Goal: Task Accomplishment & Management: Manage account settings

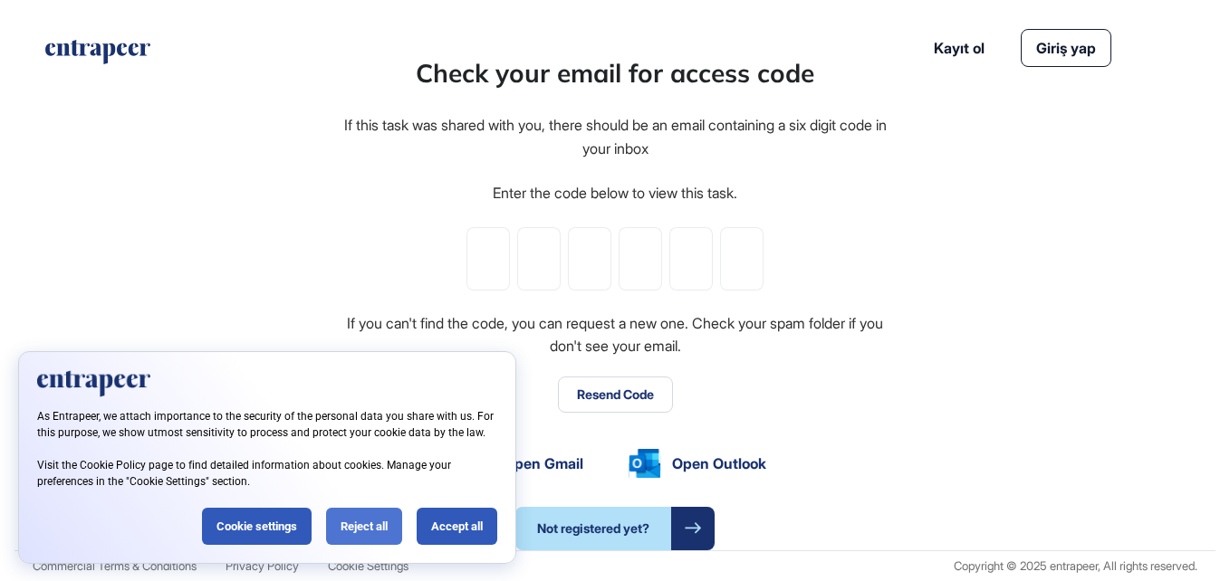
click at [378, 527] on div "Reject all" at bounding box center [364, 526] width 76 height 37
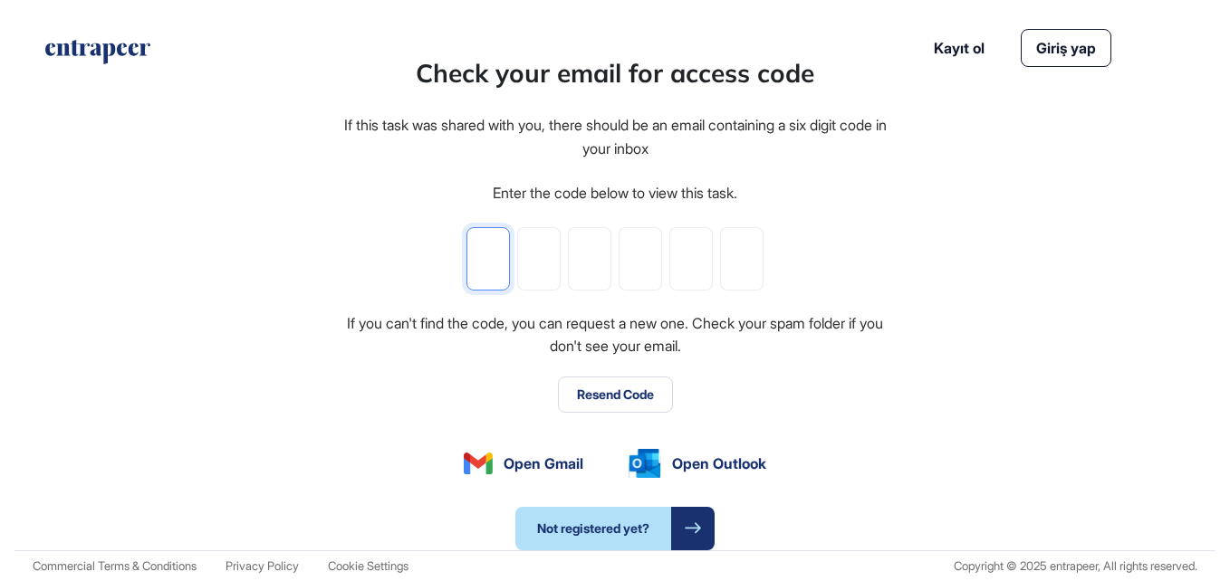
click at [500, 254] on input "tel" at bounding box center [487, 258] width 43 height 63
type input "*"
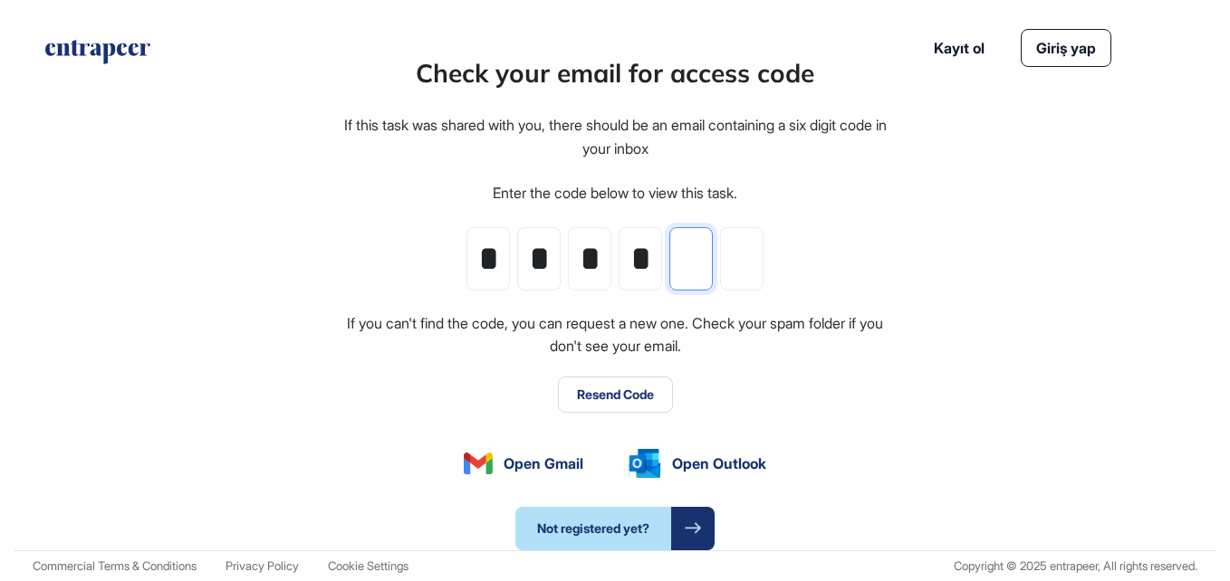
type input "*"
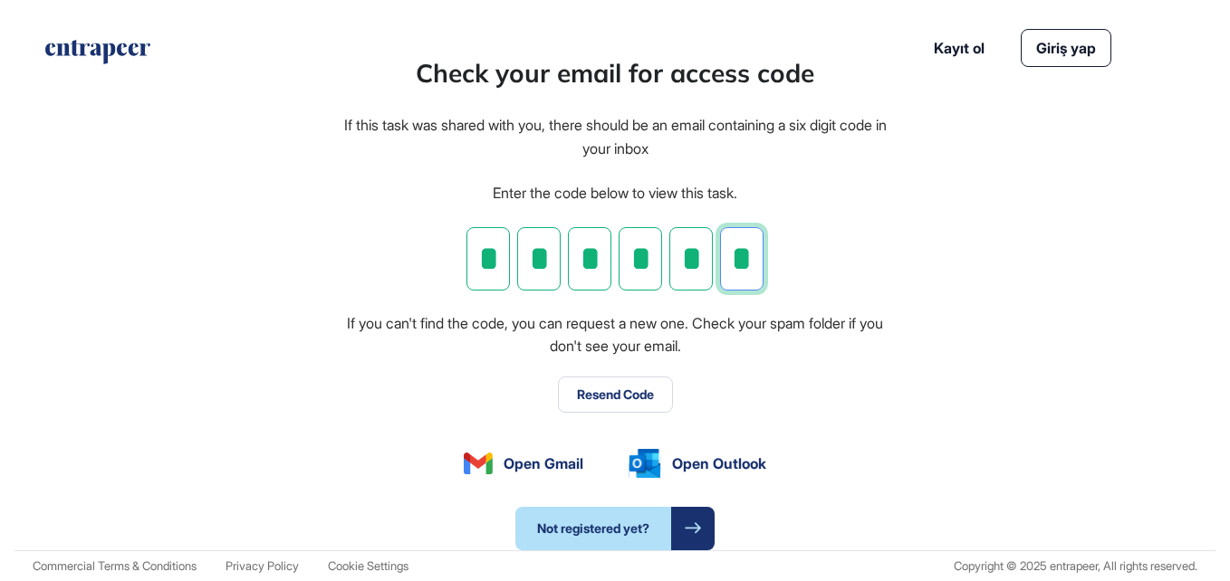
type input "*"
click at [637, 406] on button "Resend Code" at bounding box center [615, 395] width 115 height 36
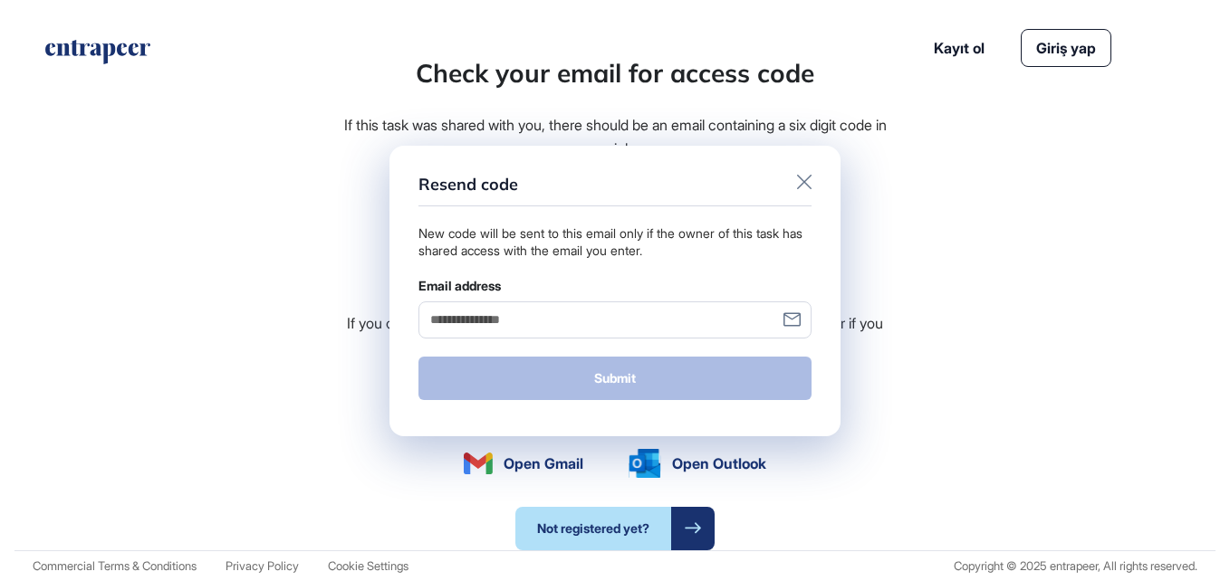
scroll to position [0, 0]
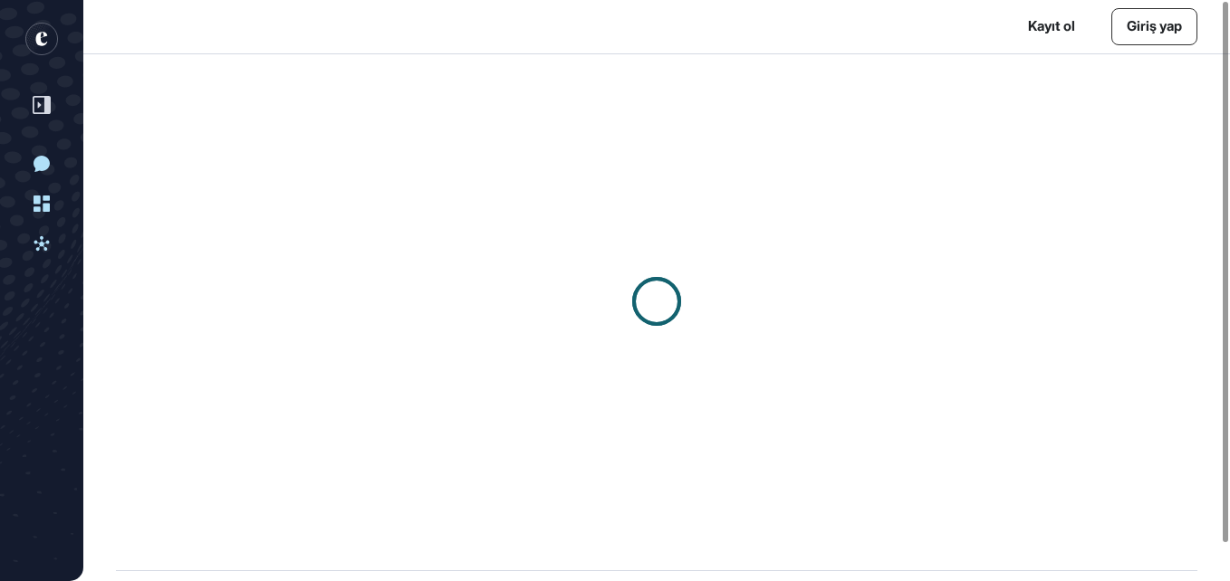
scroll to position [1, 1]
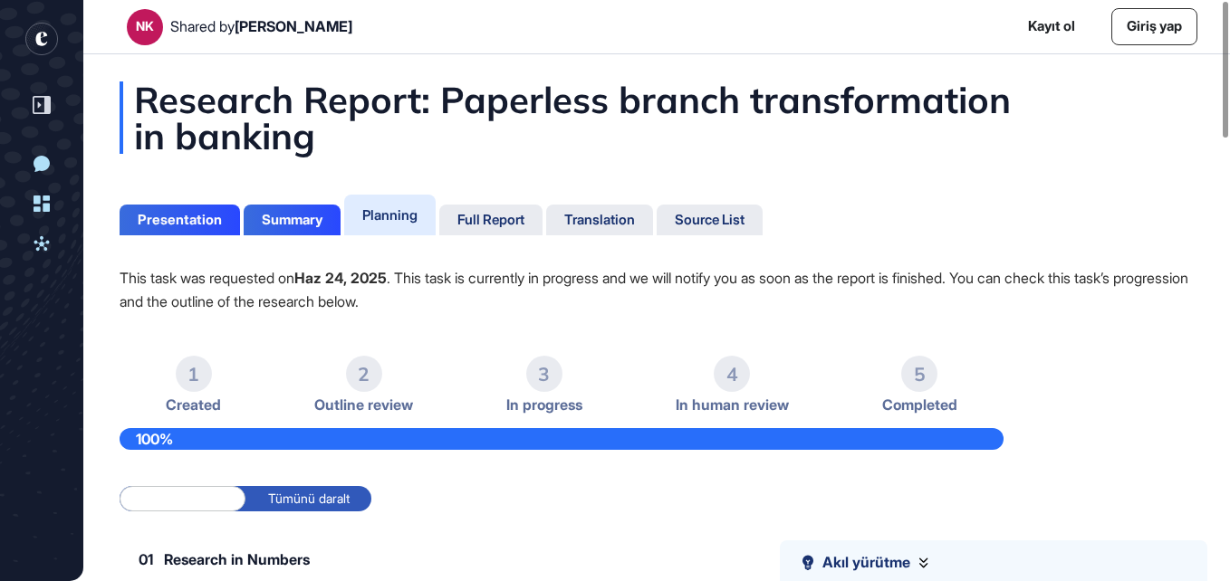
click at [1034, 27] on link "Kayıt ol" at bounding box center [1051, 26] width 47 height 21
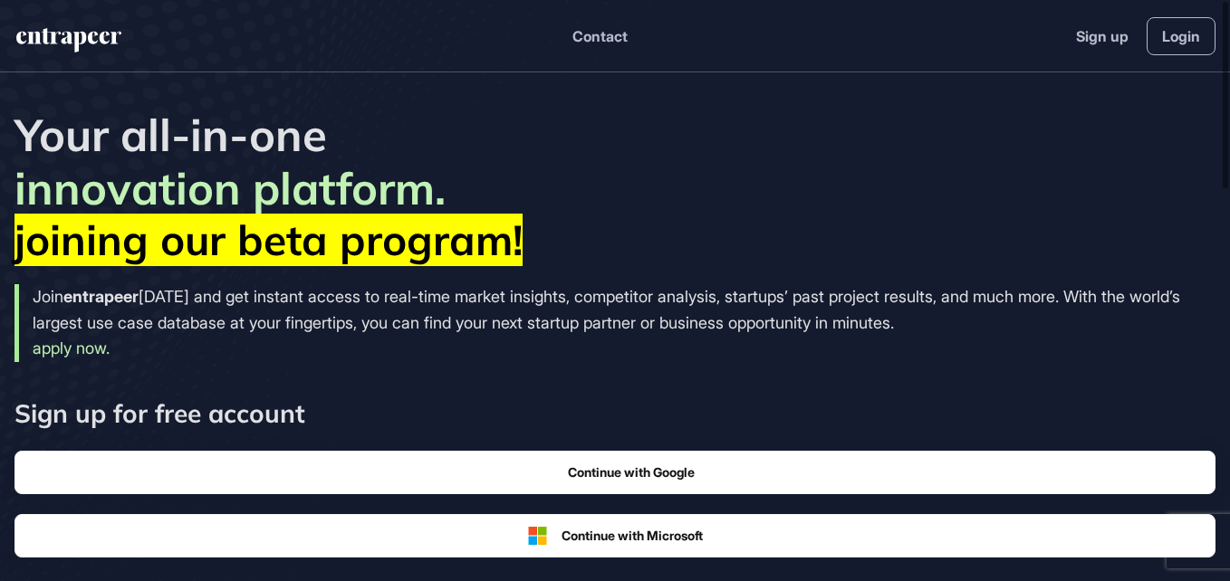
scroll to position [1, 1]
click at [1177, 27] on link "Login" at bounding box center [1180, 36] width 69 height 38
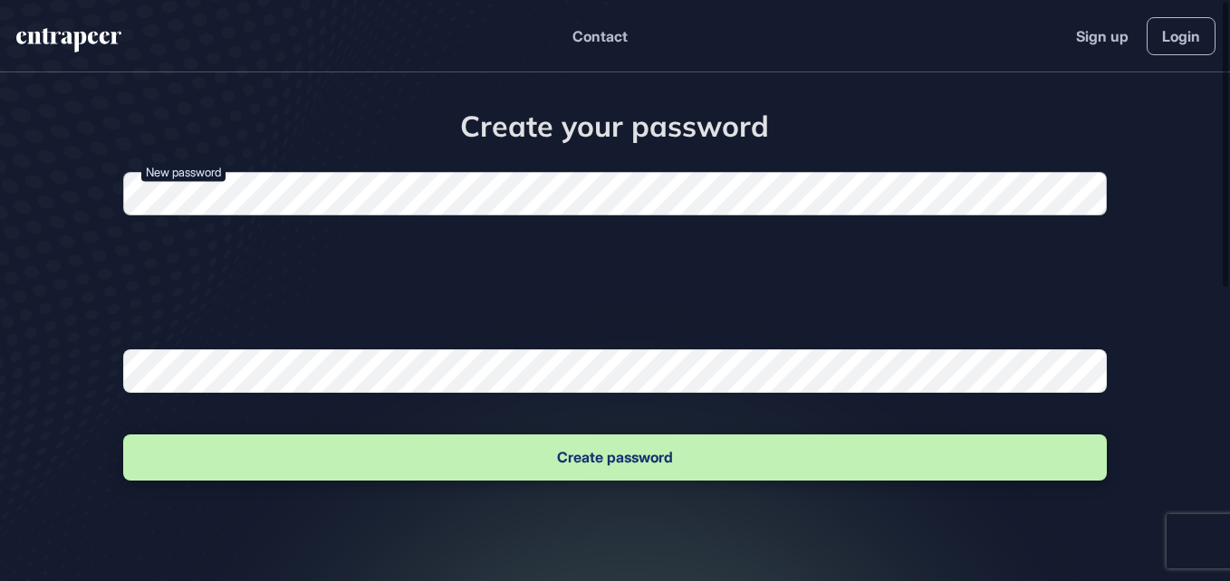
click at [373, 250] on form "New password Password must contain; Bir küçük harf Bir büyük harf Bir rakam Bir…" at bounding box center [614, 328] width 983 height 312
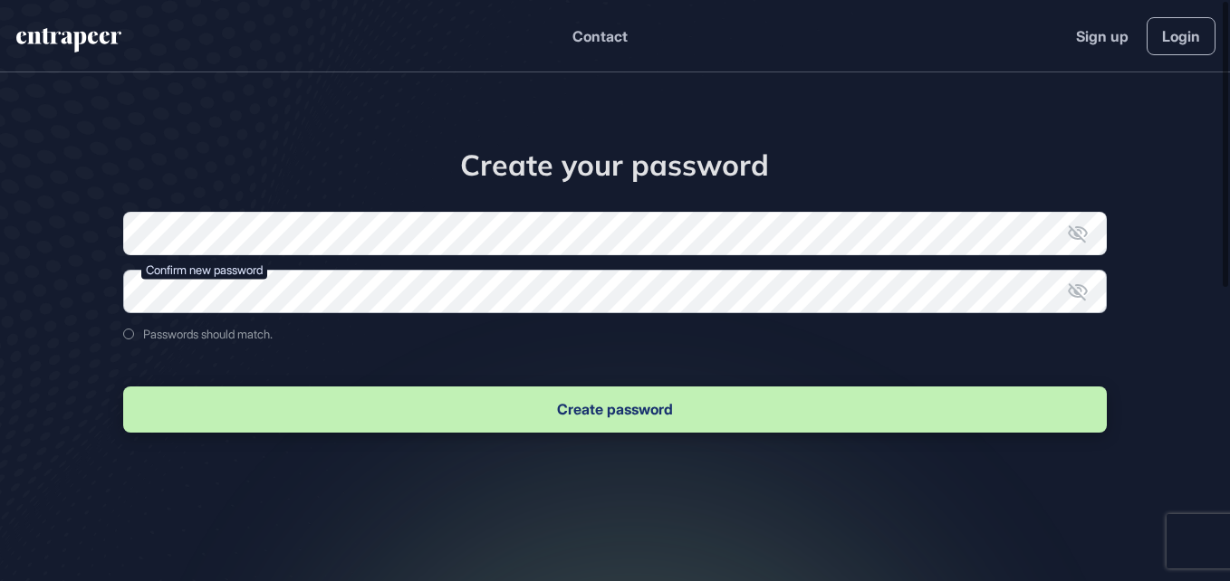
click at [273, 314] on form "New password Confirm new password Passwords should match. Create password" at bounding box center [614, 324] width 983 height 225
click at [1073, 284] on icon at bounding box center [1078, 292] width 22 height 22
click at [1078, 237] on icon at bounding box center [1078, 234] width 22 height 22
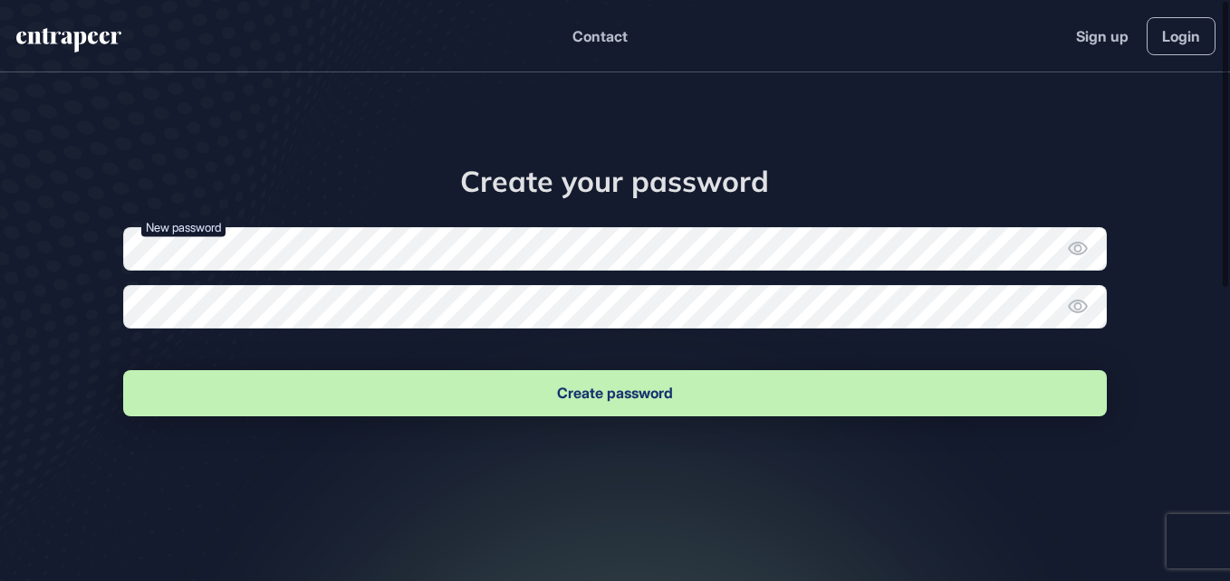
click at [573, 396] on button "Create password" at bounding box center [614, 393] width 983 height 46
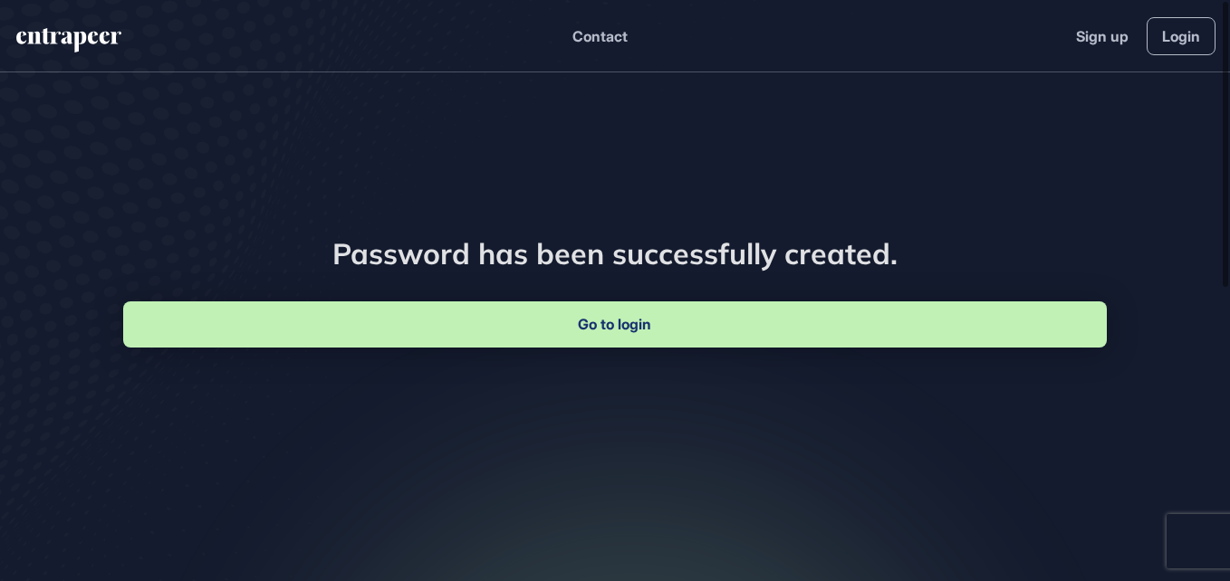
click at [650, 314] on link "Go to login" at bounding box center [614, 325] width 983 height 46
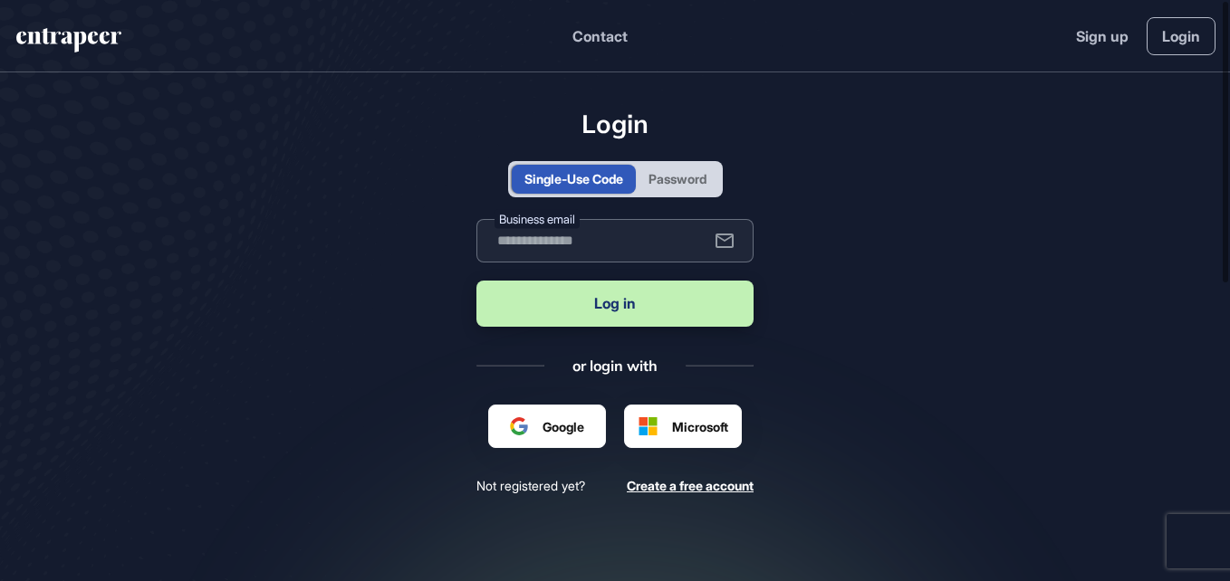
click at [586, 249] on input "text" at bounding box center [614, 240] width 277 height 43
type input "**********"
click at [608, 298] on button "Log in" at bounding box center [614, 304] width 277 height 46
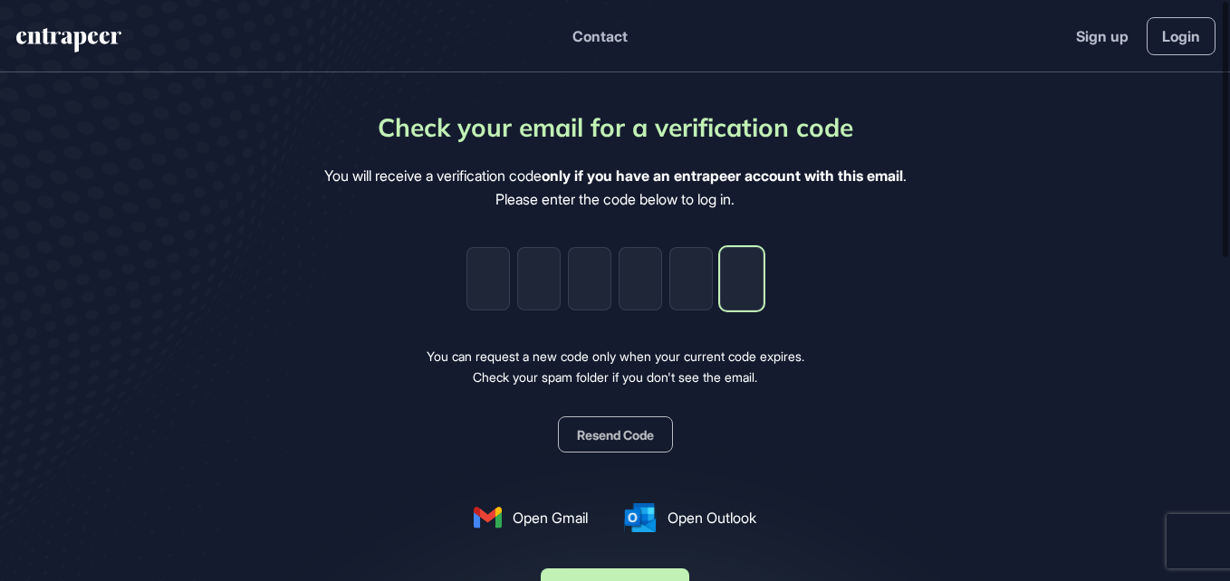
paste input "*"
type input "*"
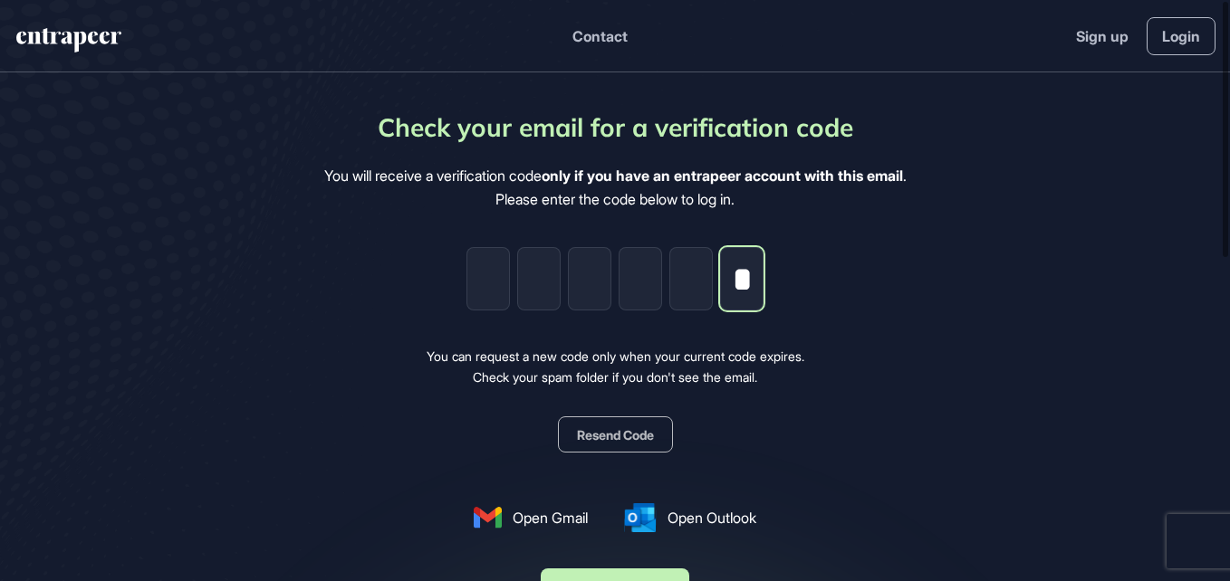
type input "*"
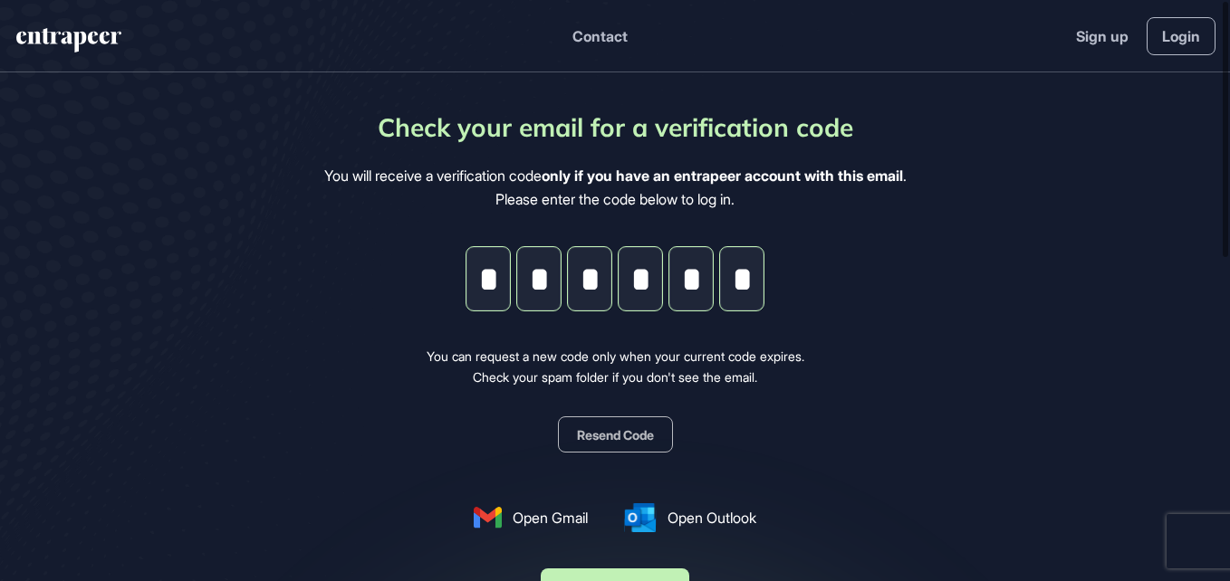
click at [608, 422] on button "Resend Code" at bounding box center [615, 435] width 115 height 36
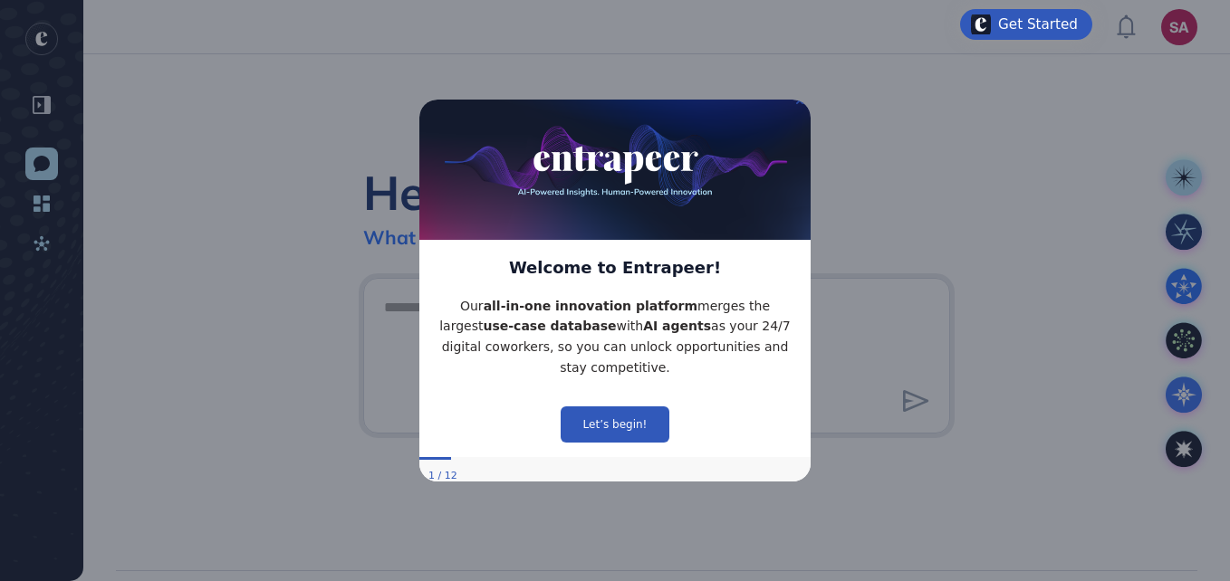
click at [799, 103] on icon "Close Preview" at bounding box center [799, 99] width 7 height 7
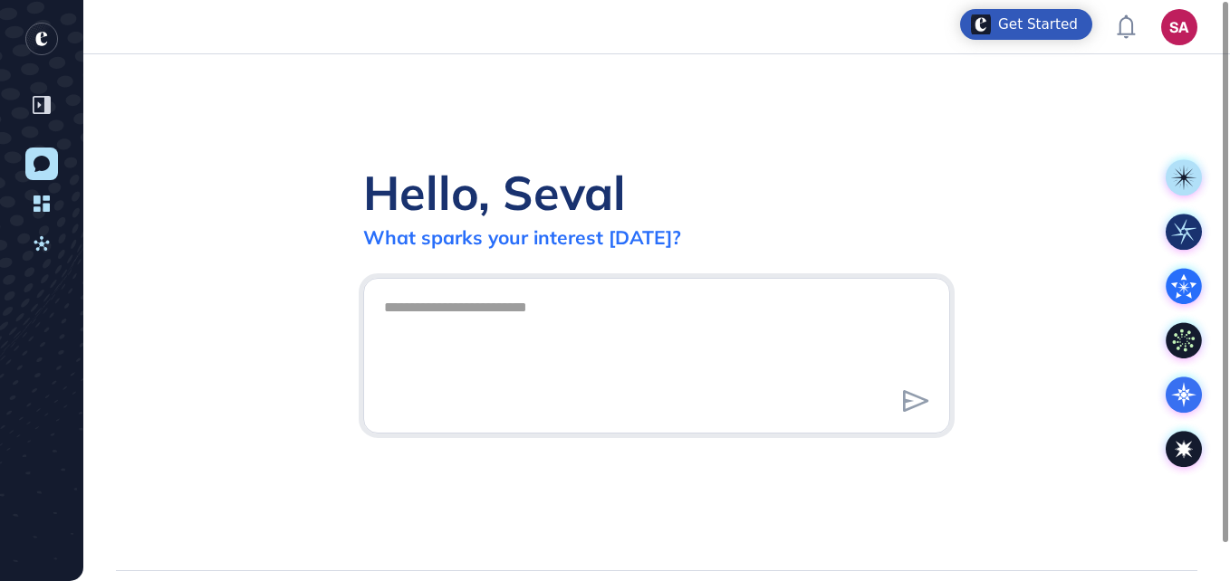
click at [934, 129] on div "Hello, Seval What sparks your interest [DATE]?" at bounding box center [656, 312] width 1146 height 516
click at [503, 309] on textarea at bounding box center [656, 353] width 567 height 127
click at [34, 41] on rect "entrapeer-logo" at bounding box center [41, 39] width 33 height 33
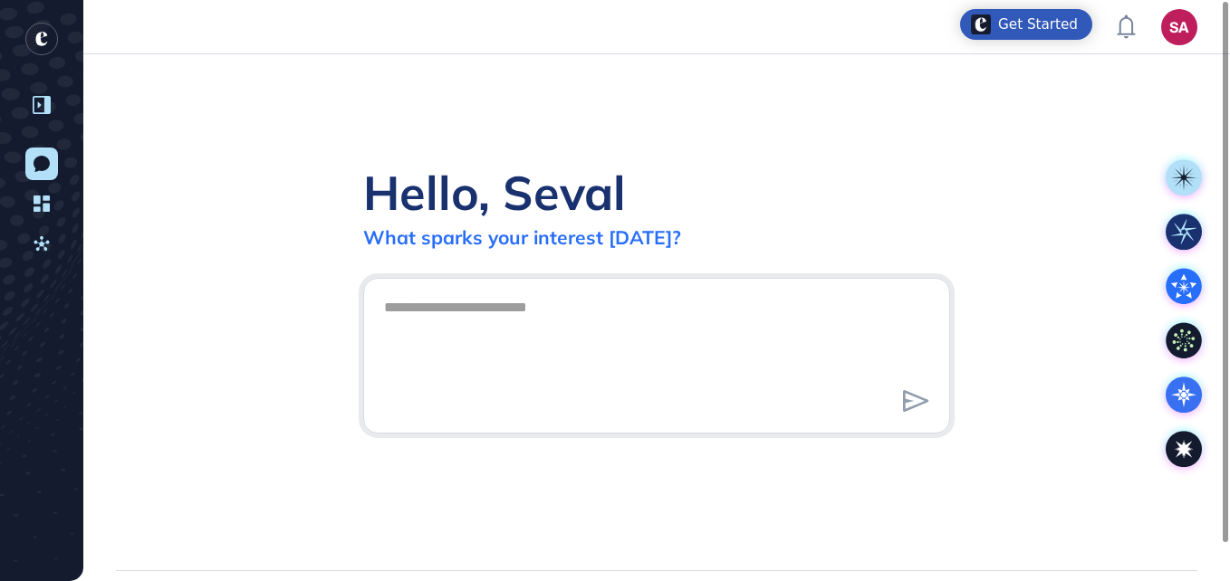
click at [37, 100] on icon at bounding box center [42, 105] width 18 height 18
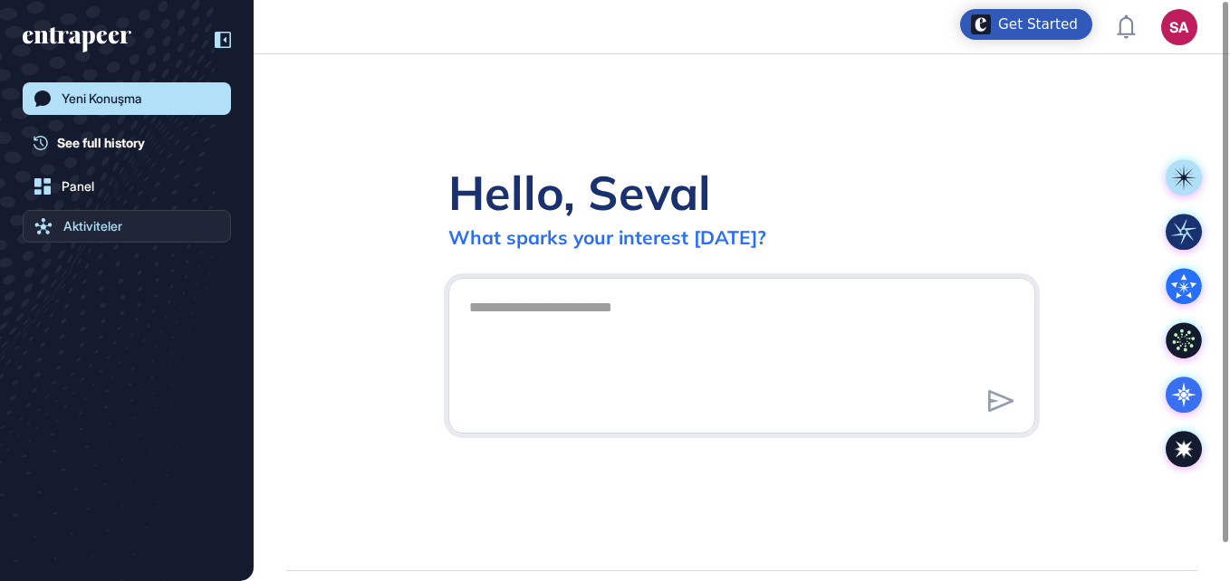
click at [90, 226] on div "Aktiviteler" at bounding box center [92, 226] width 59 height 14
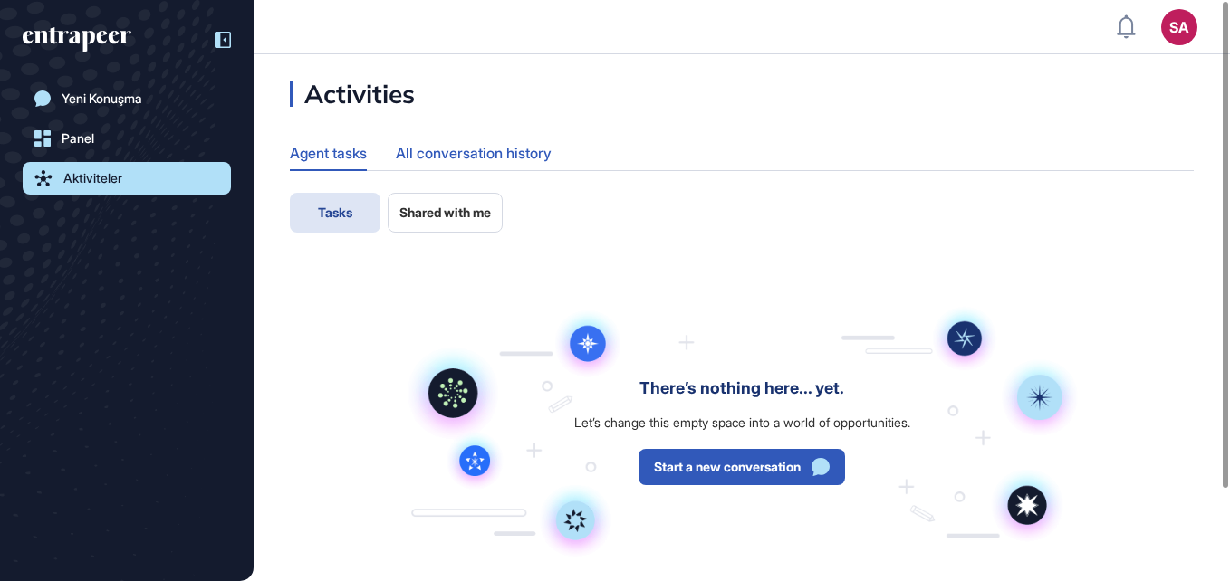
click at [477, 144] on div "All conversation history" at bounding box center [474, 153] width 156 height 35
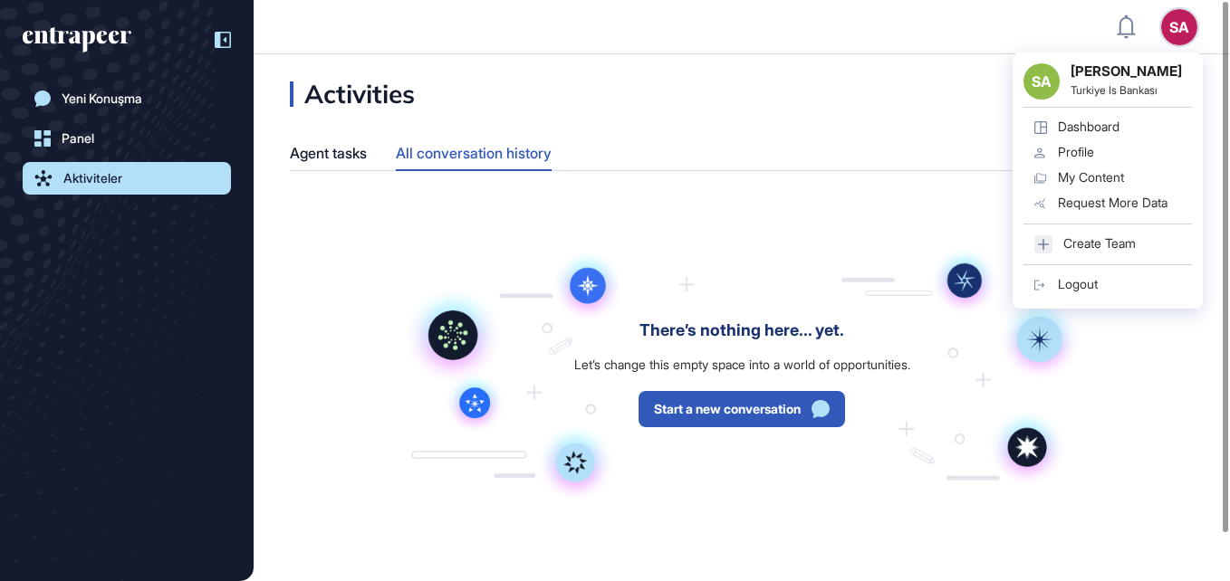
click at [1076, 154] on div "Profile" at bounding box center [1076, 152] width 36 height 14
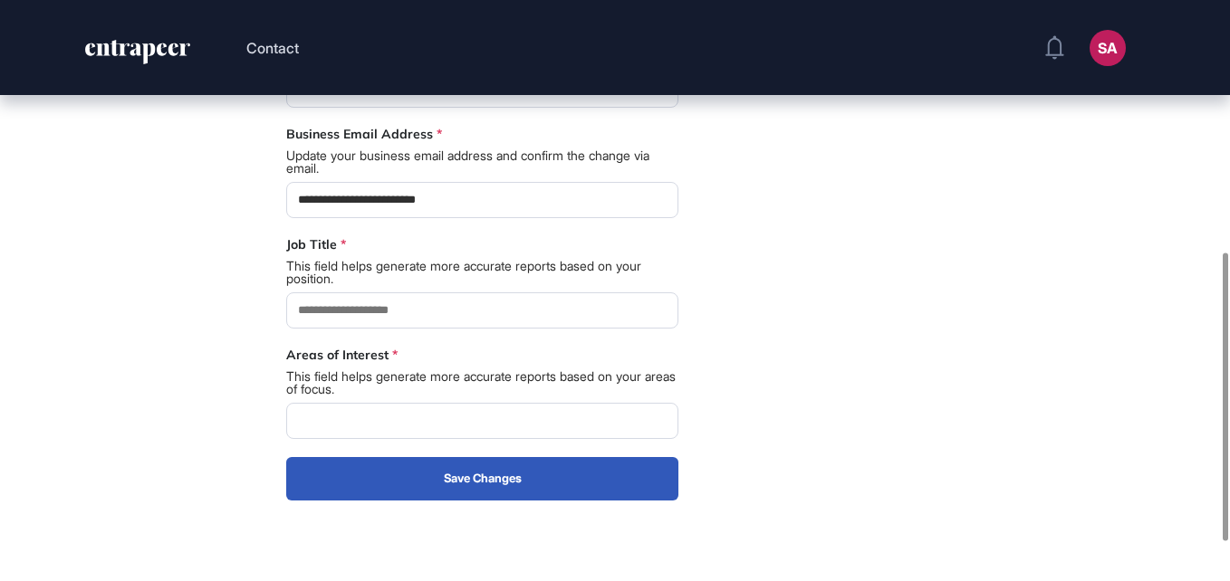
scroll to position [507, 0]
click at [395, 301] on input at bounding box center [482, 310] width 392 height 36
paste input "**********"
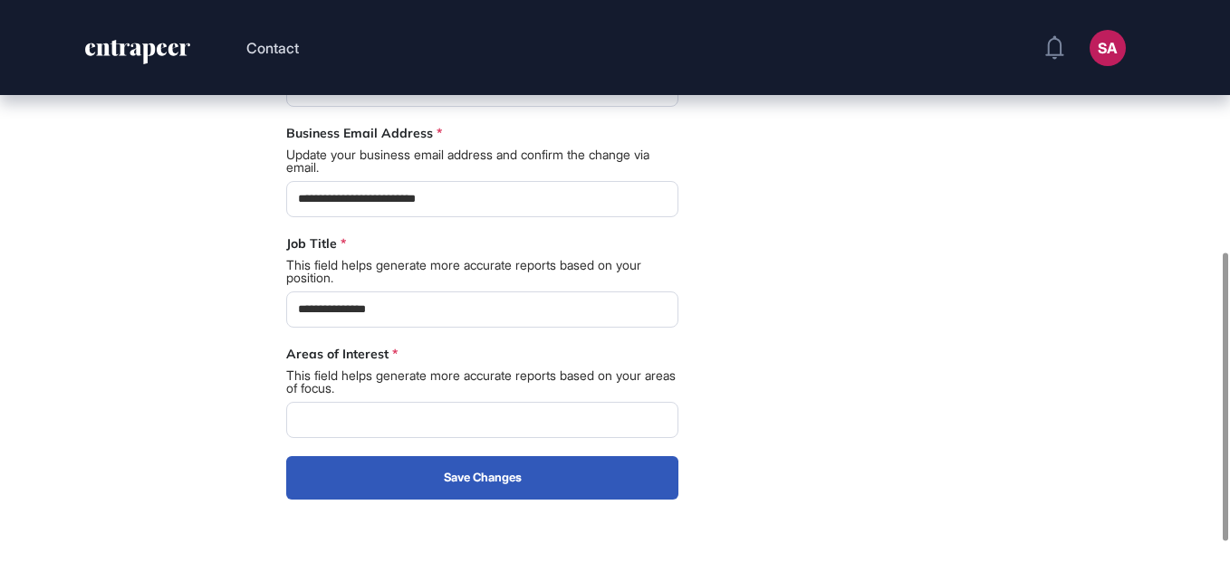
type input "**********"
click at [361, 357] on label "Areas of Interest" at bounding box center [337, 354] width 102 height 16
copy div "Areas of Interest *"
click at [355, 417] on input at bounding box center [482, 420] width 392 height 36
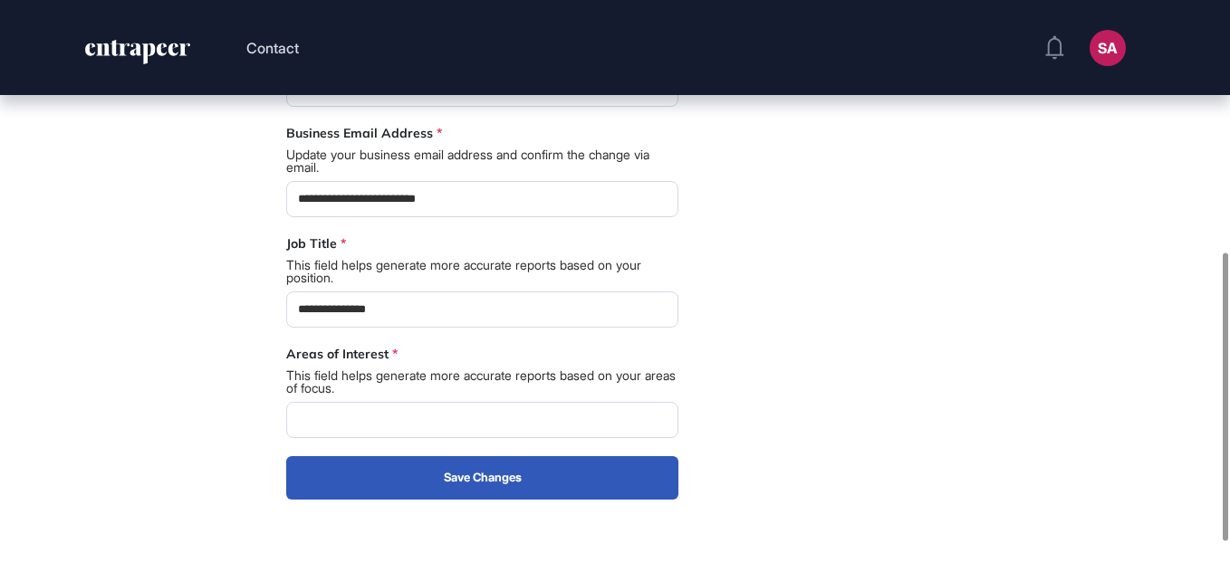
paste input "**********"
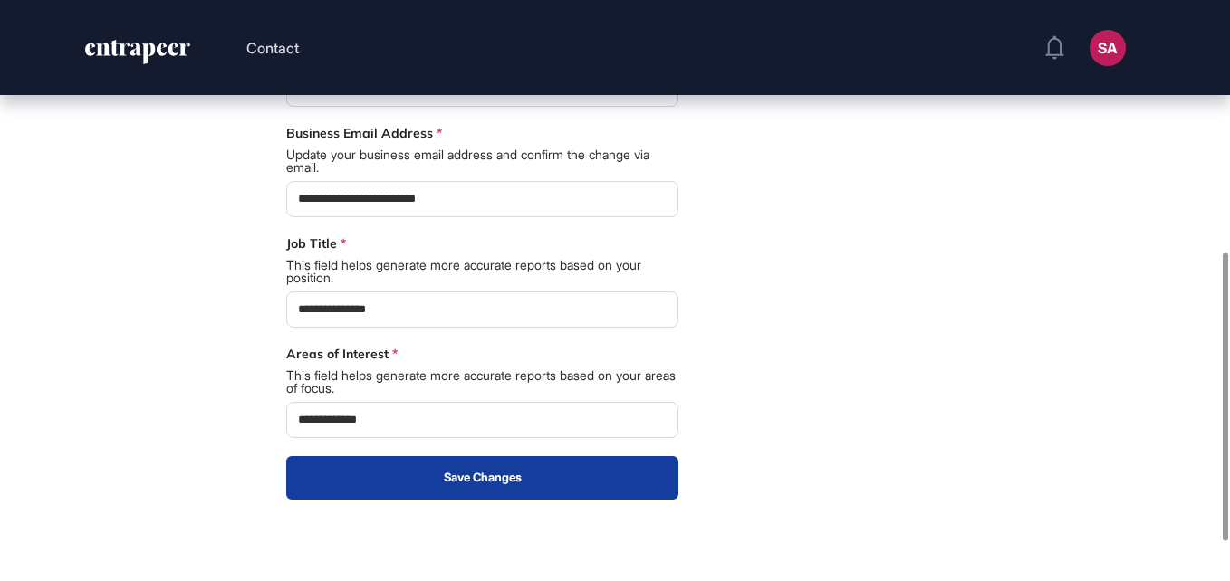
type input "**********"
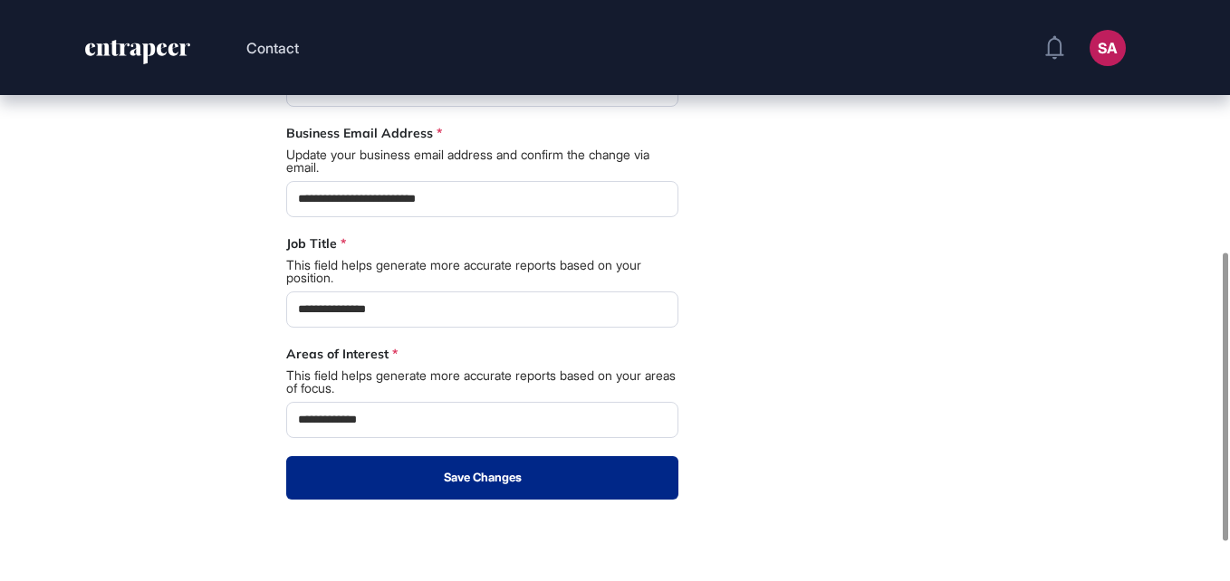
click at [493, 485] on button "Save Changes" at bounding box center [482, 477] width 392 height 43
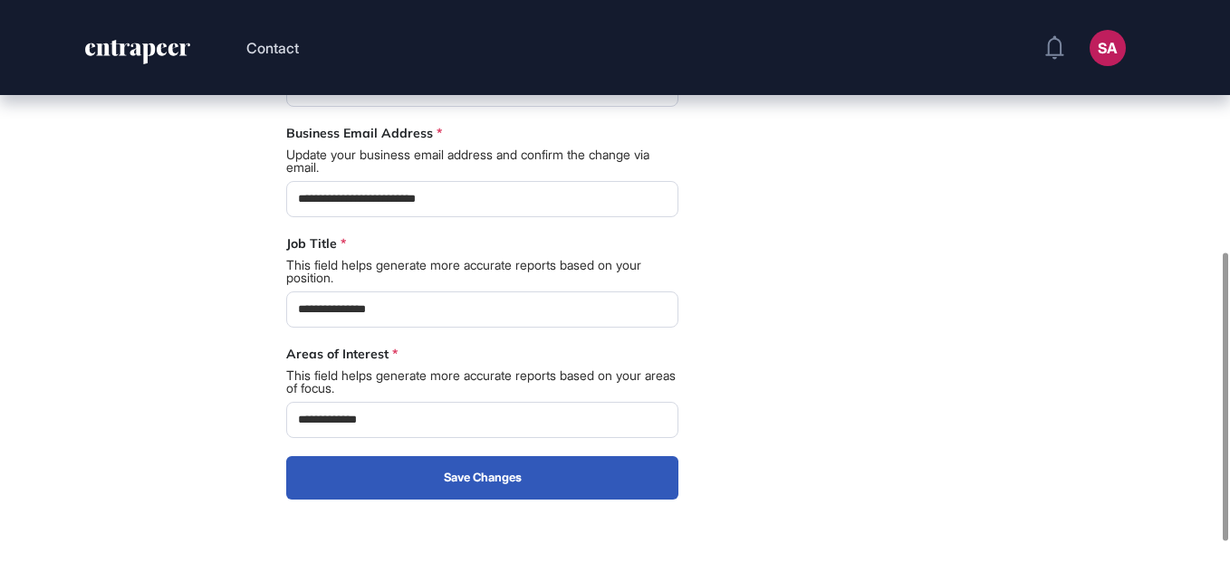
click at [914, 346] on div "**********" at bounding box center [741, 138] width 911 height 723
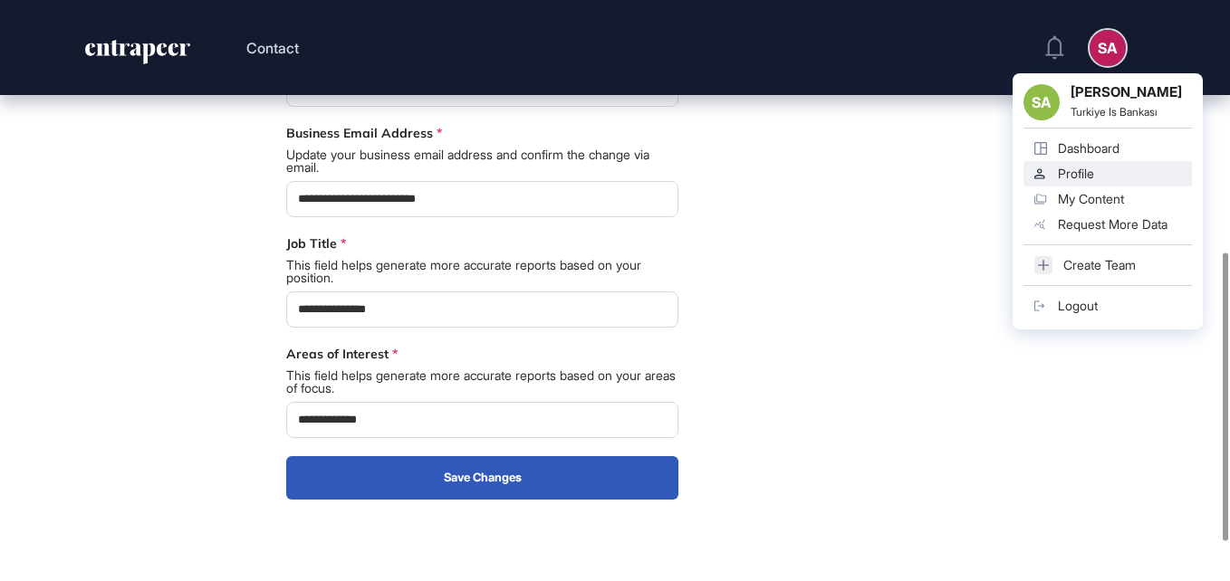
click at [1102, 48] on div "SA" at bounding box center [1107, 48] width 36 height 36
click at [1084, 200] on div "My Content" at bounding box center [1091, 199] width 66 height 14
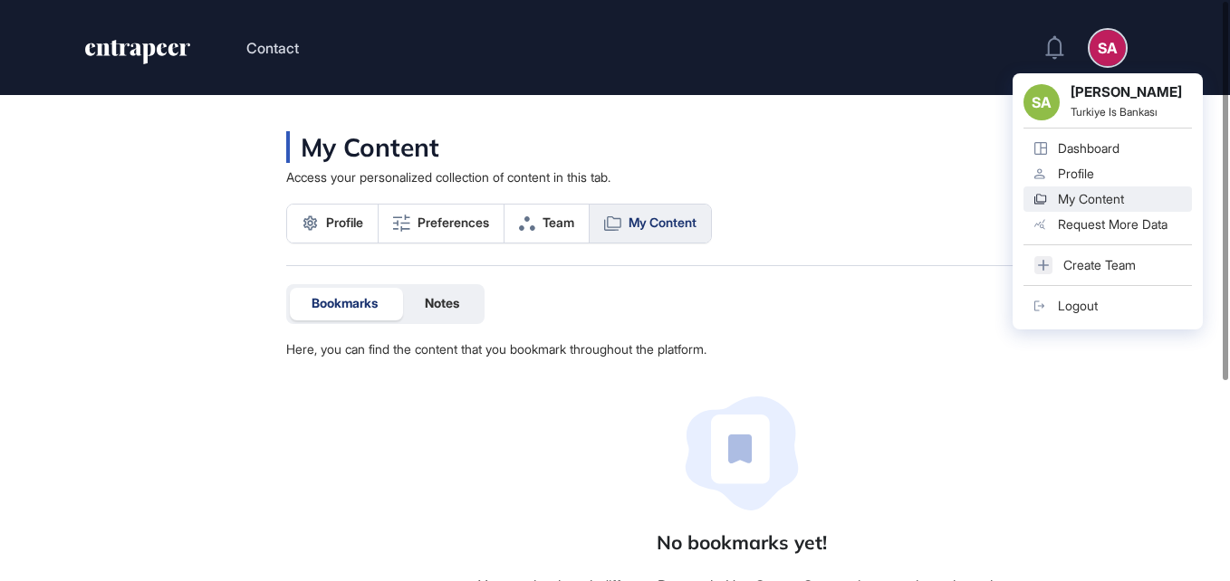
click at [1096, 43] on div "SA" at bounding box center [1107, 48] width 36 height 36
click at [1072, 229] on div "Request More Data" at bounding box center [1113, 224] width 110 height 14
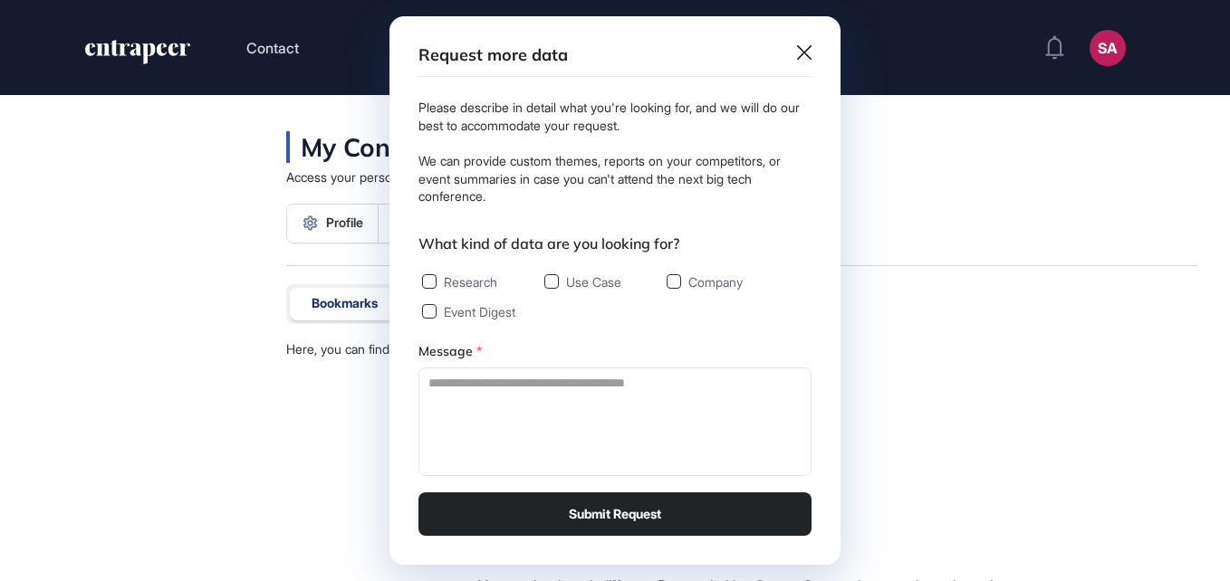
click at [802, 54] on icon at bounding box center [804, 52] width 14 height 14
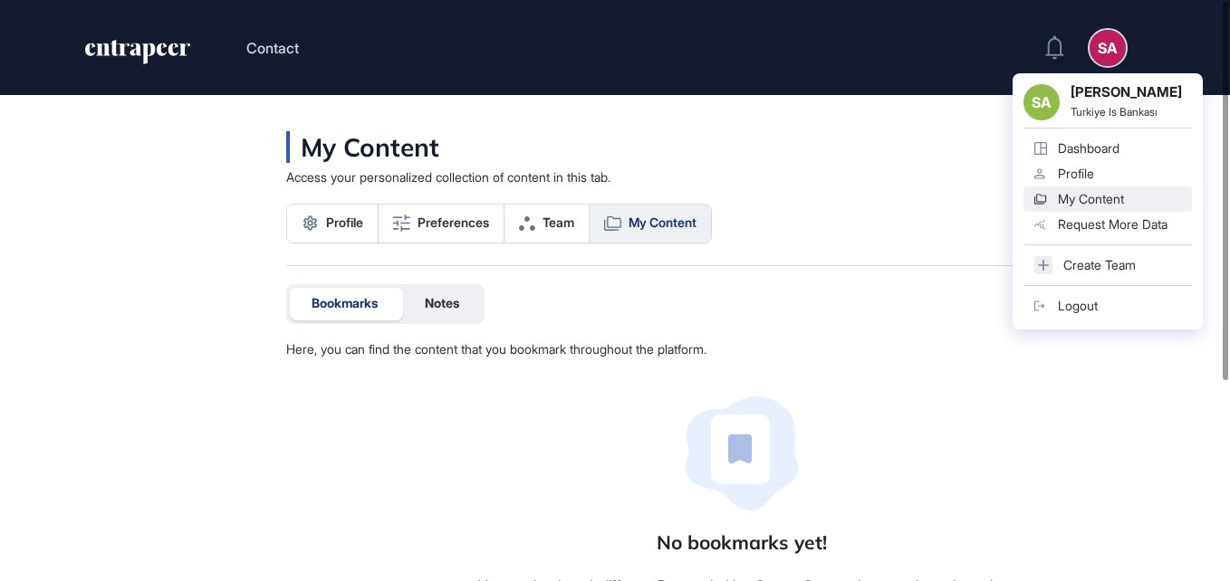
click at [1110, 271] on div "Create Team" at bounding box center [1099, 265] width 72 height 14
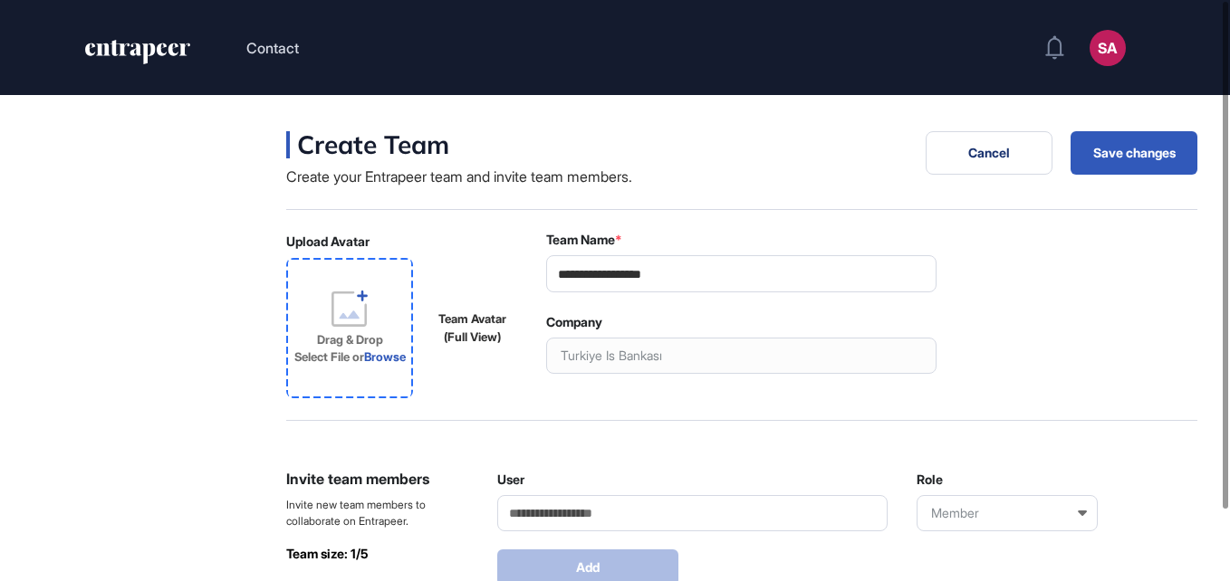
click at [360, 293] on icon at bounding box center [362, 296] width 11 height 11
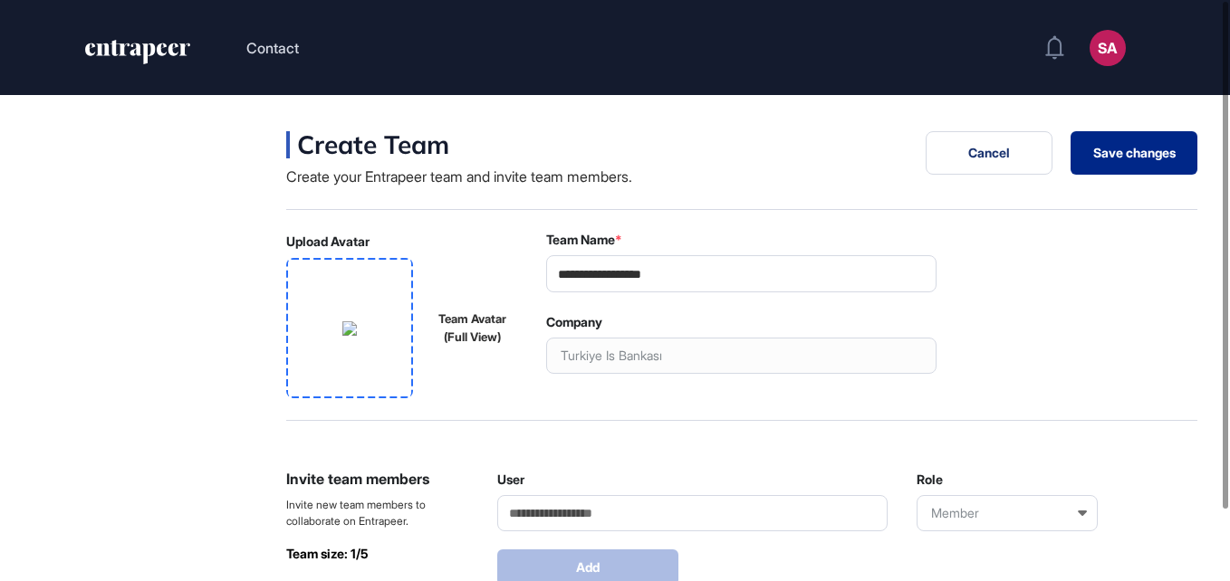
click at [1118, 159] on button "Save changes" at bounding box center [1133, 152] width 127 height 43
